Goal: Check status

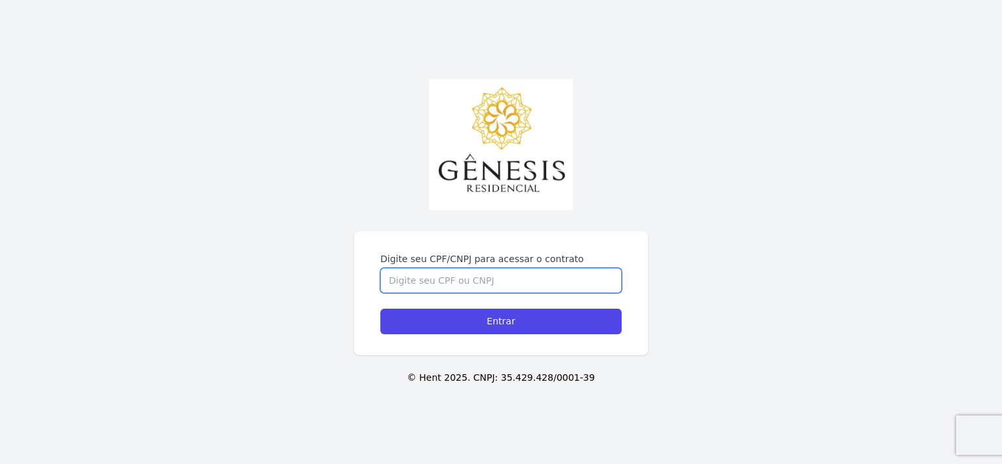
click at [415, 273] on input "Digite seu CPF/CNPJ para acessar o contrato" at bounding box center [500, 280] width 241 height 25
type input "468480284838"
click at [380, 309] on input "Entrar" at bounding box center [500, 322] width 241 height 26
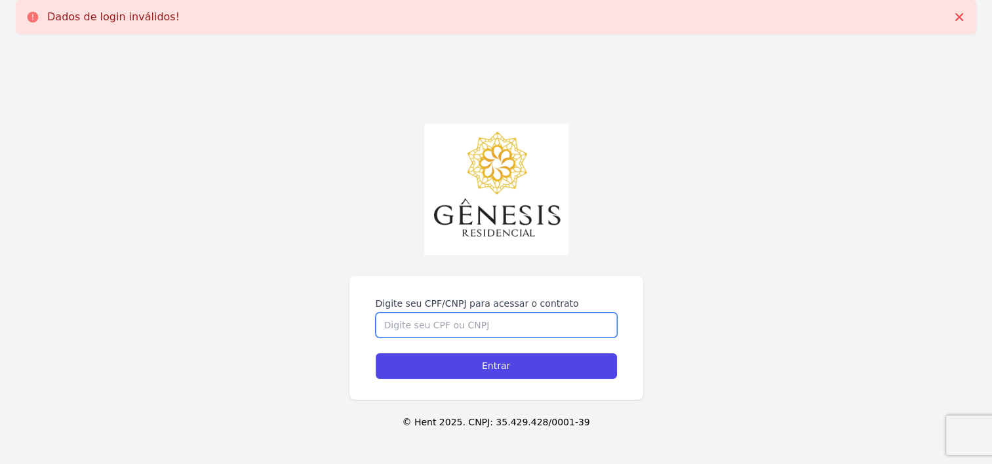
click at [481, 325] on input "Digite seu CPF/CNPJ para acessar o contrato" at bounding box center [496, 325] width 241 height 25
type input "46848042838"
click at [376, 354] on input "Entrar" at bounding box center [496, 367] width 241 height 26
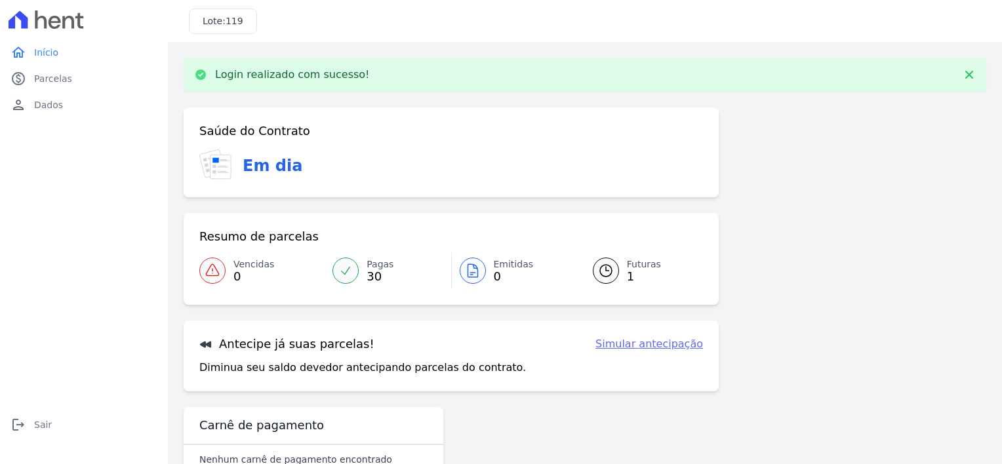
click at [643, 253] on link "Futuras 1" at bounding box center [640, 271] width 126 height 37
